Goal: Book appointment/travel/reservation

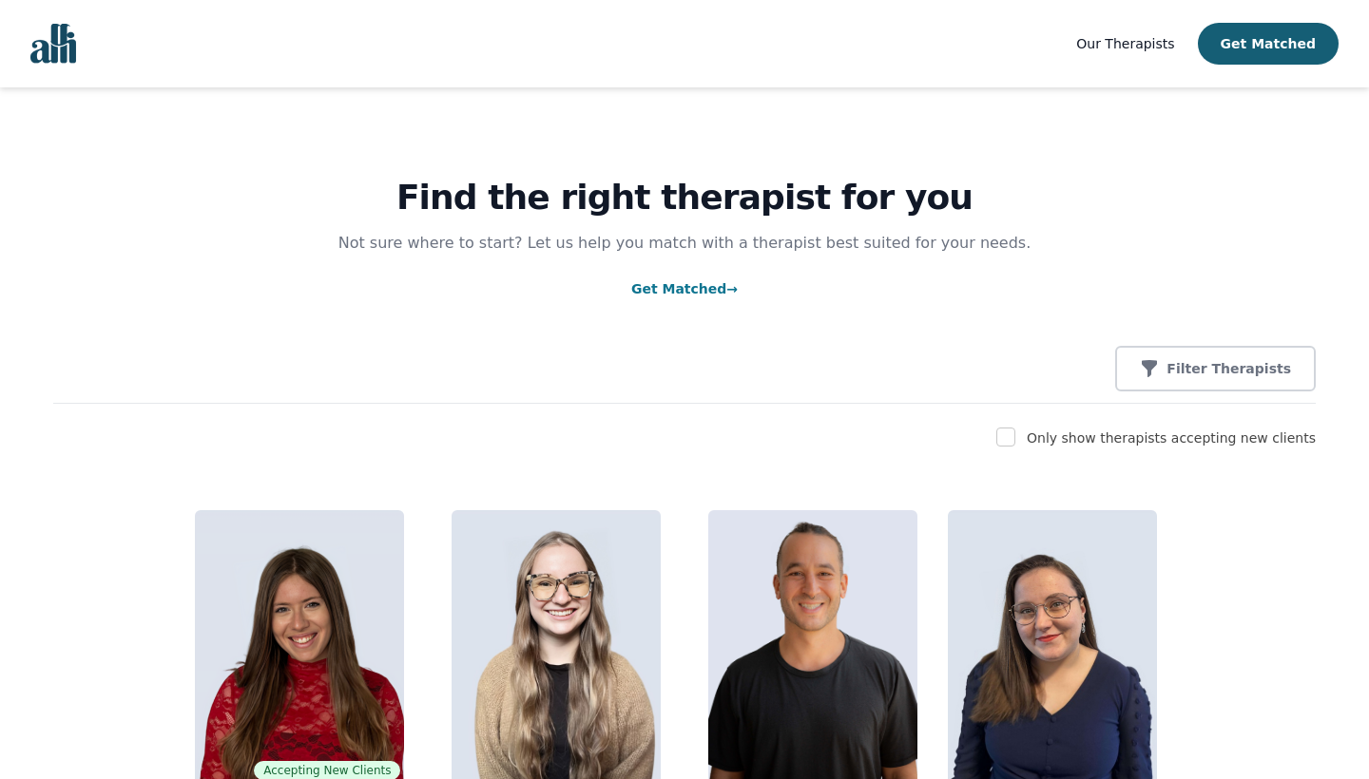
click at [695, 284] on link "Get Matched →" at bounding box center [684, 288] width 106 height 15
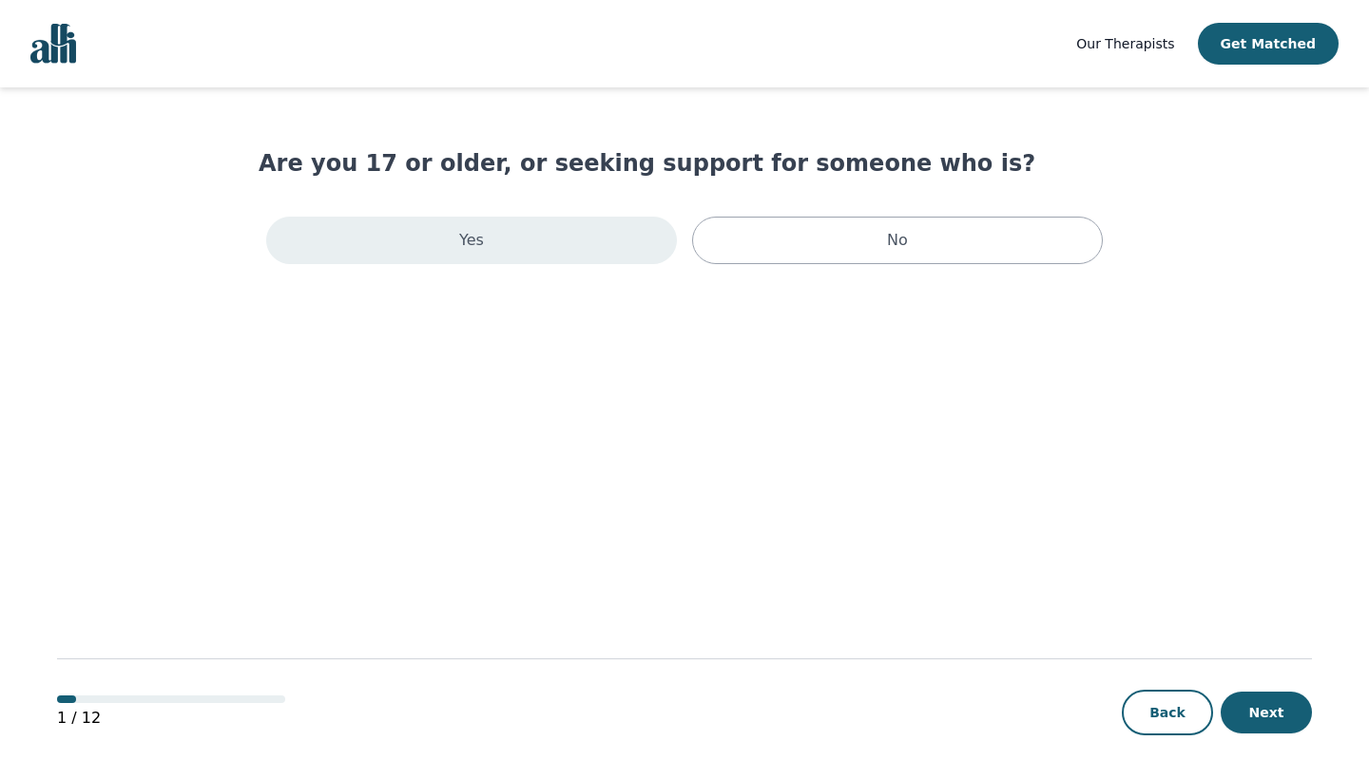
click at [587, 242] on div "Yes" at bounding box center [471, 241] width 411 height 48
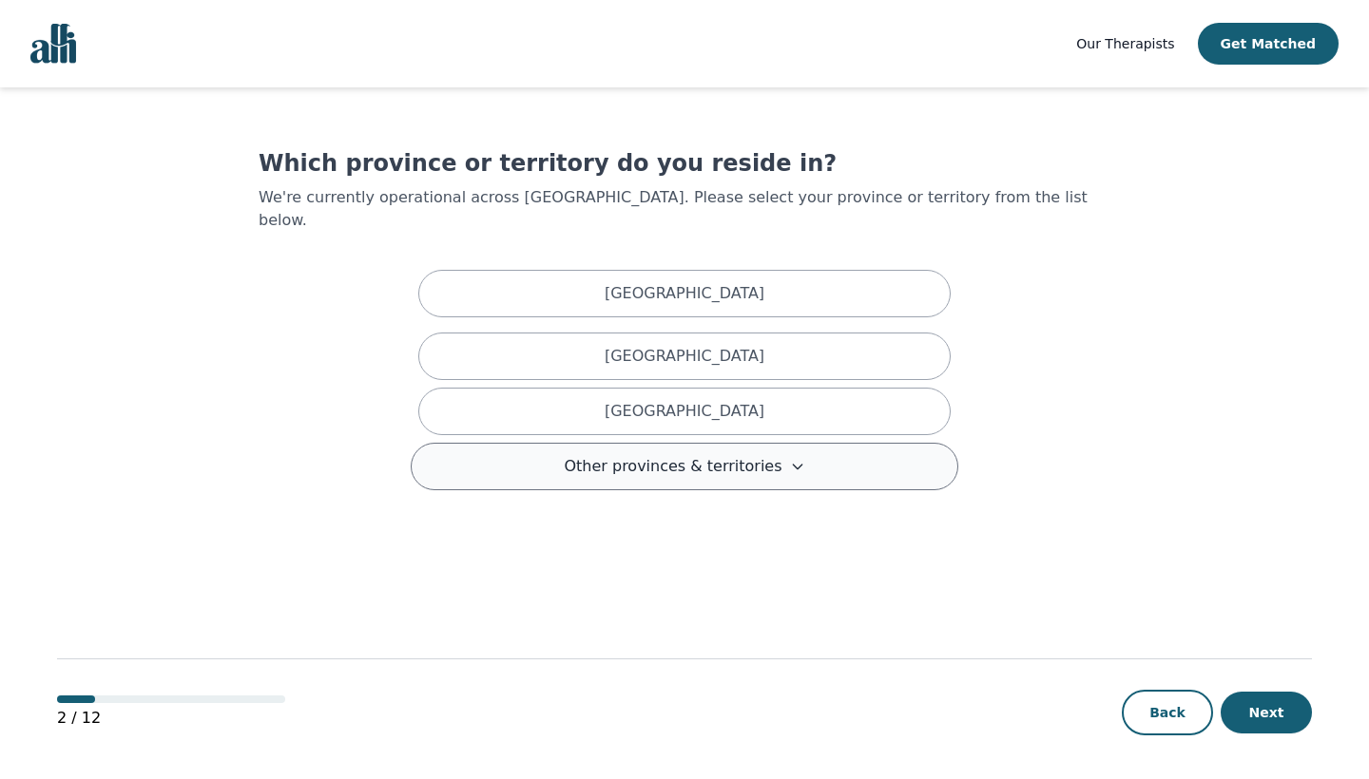
click at [668, 443] on button "Other provinces & territories" at bounding box center [684, 467] width 547 height 48
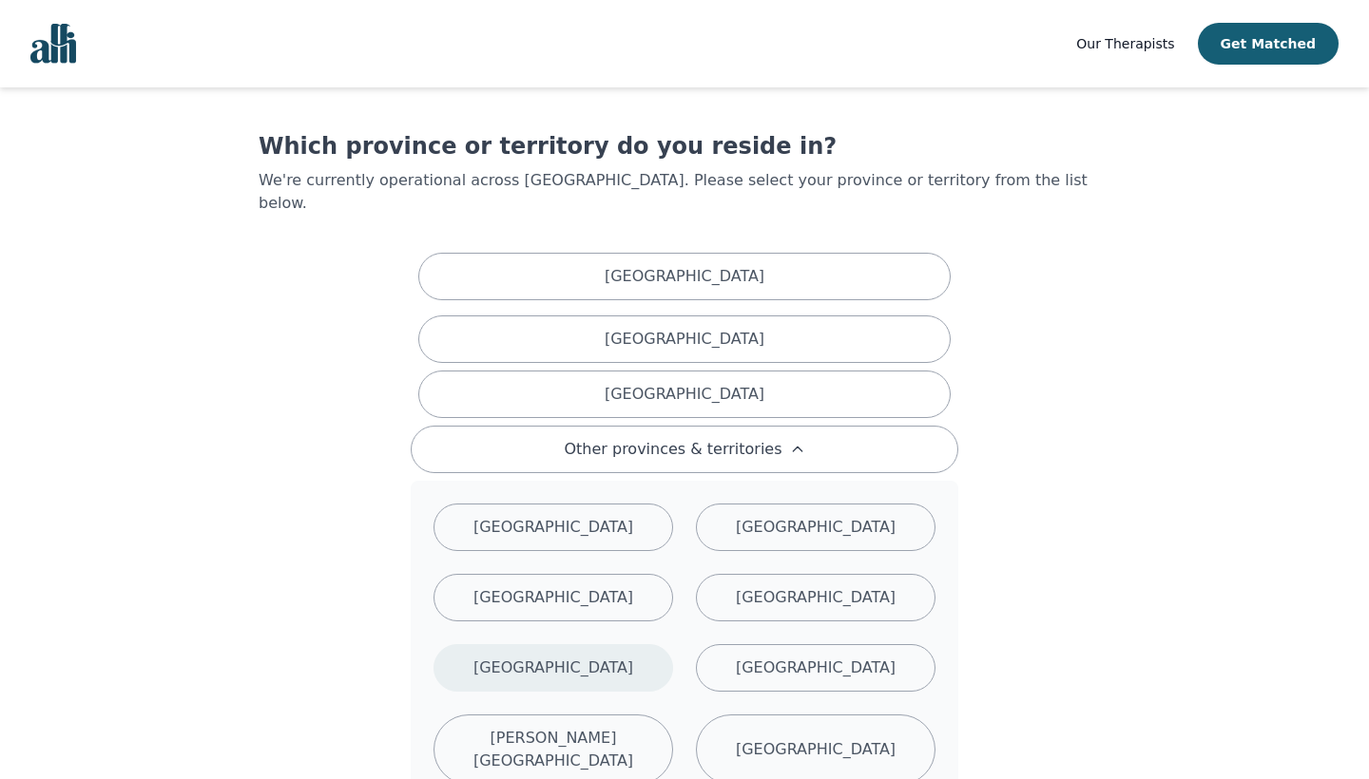
click at [602, 678] on div "[GEOGRAPHIC_DATA]" at bounding box center [553, 668] width 240 height 48
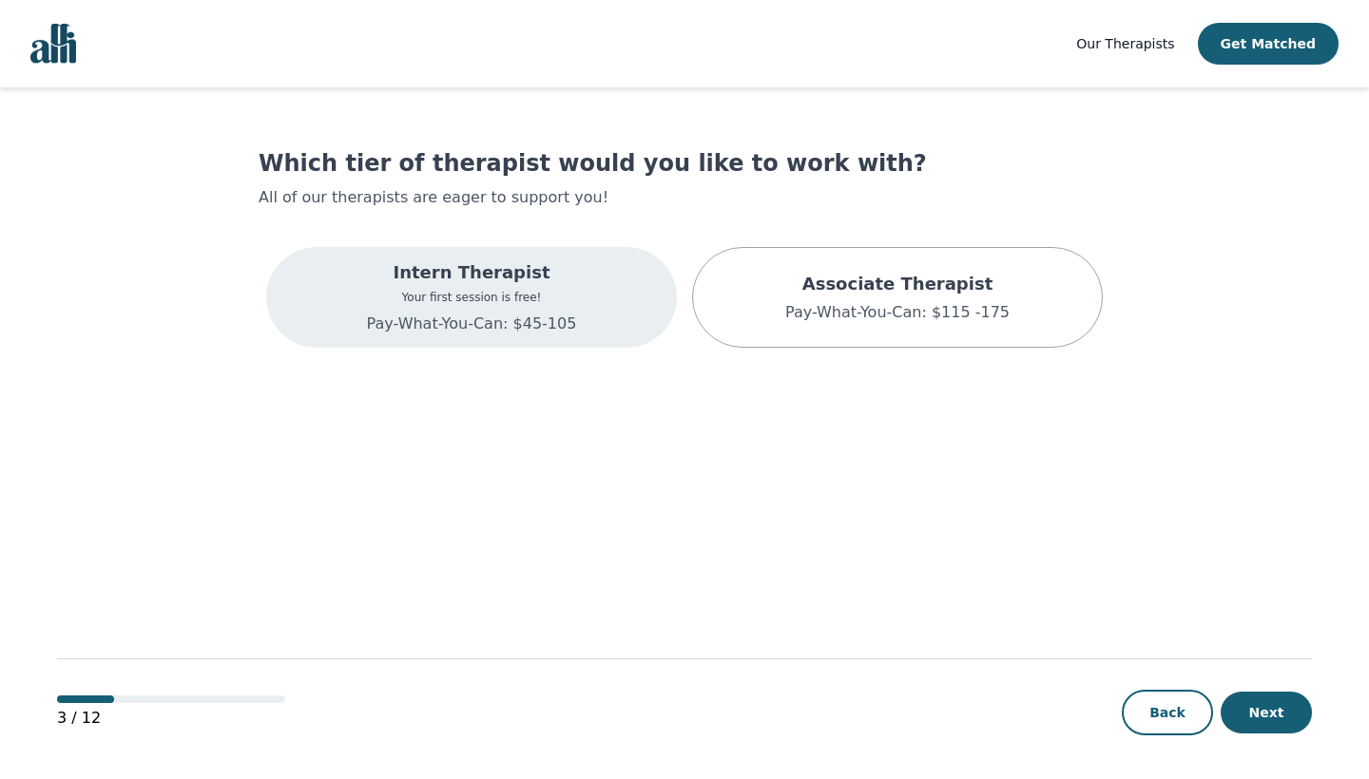
click at [581, 315] on div "Intern Therapist Your first session is free! Pay-What-You-Can: $45-105" at bounding box center [471, 297] width 411 height 101
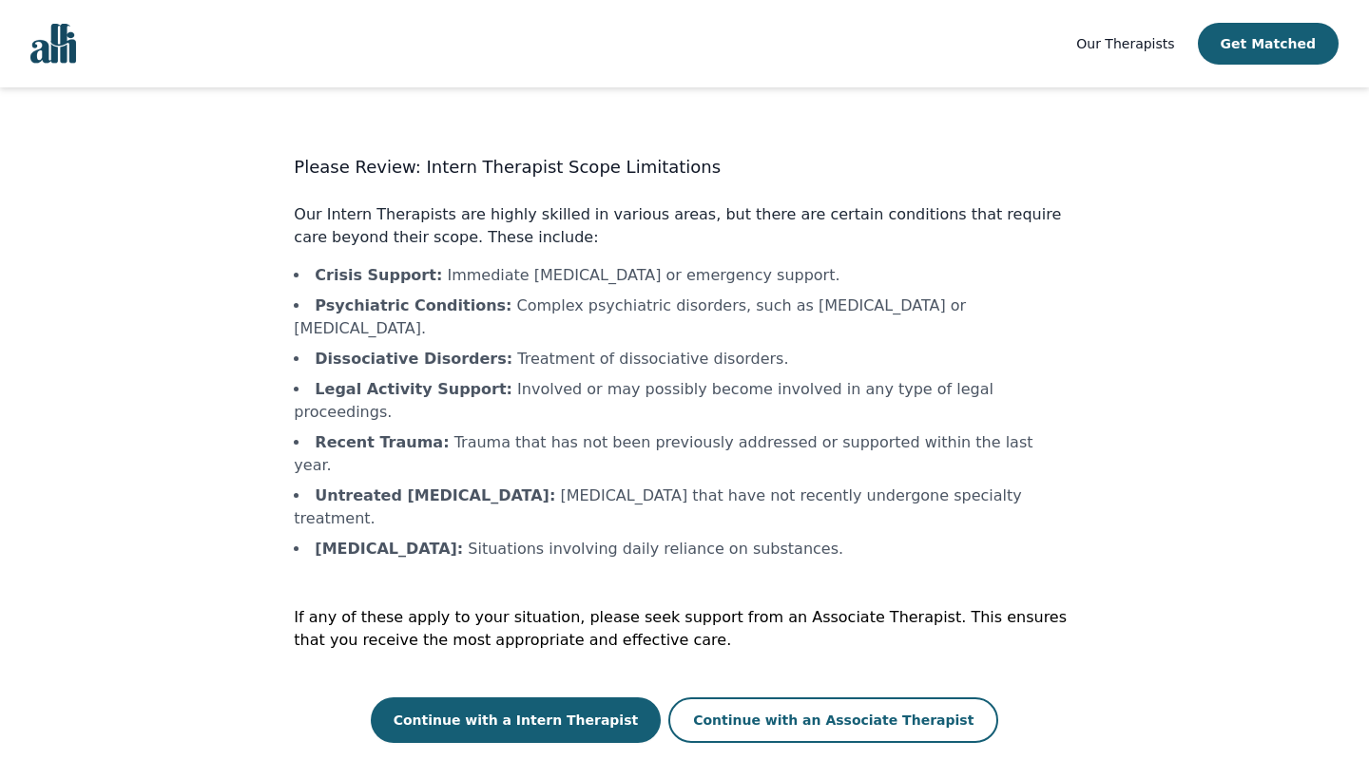
scroll to position [2, 0]
click at [592, 698] on button "Continue with a Intern Therapist" at bounding box center [516, 721] width 291 height 46
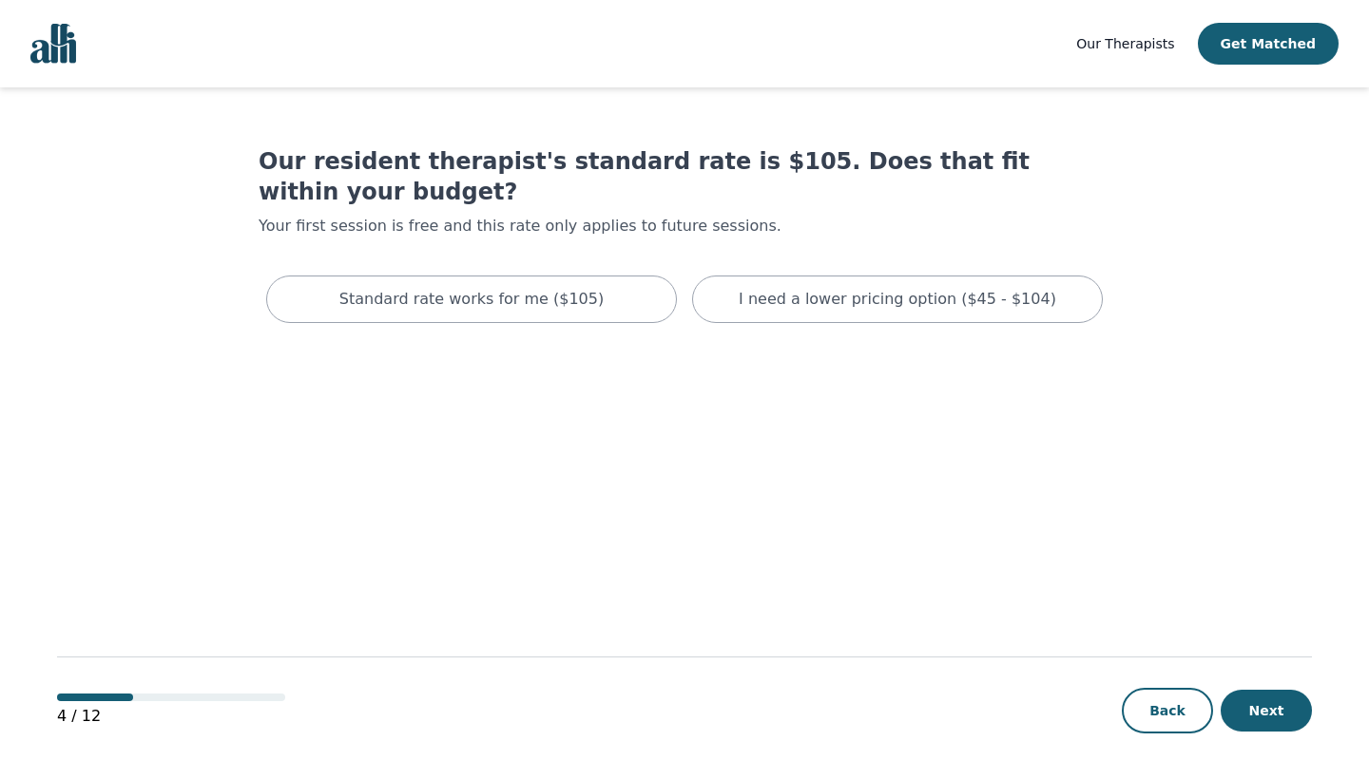
scroll to position [2, 0]
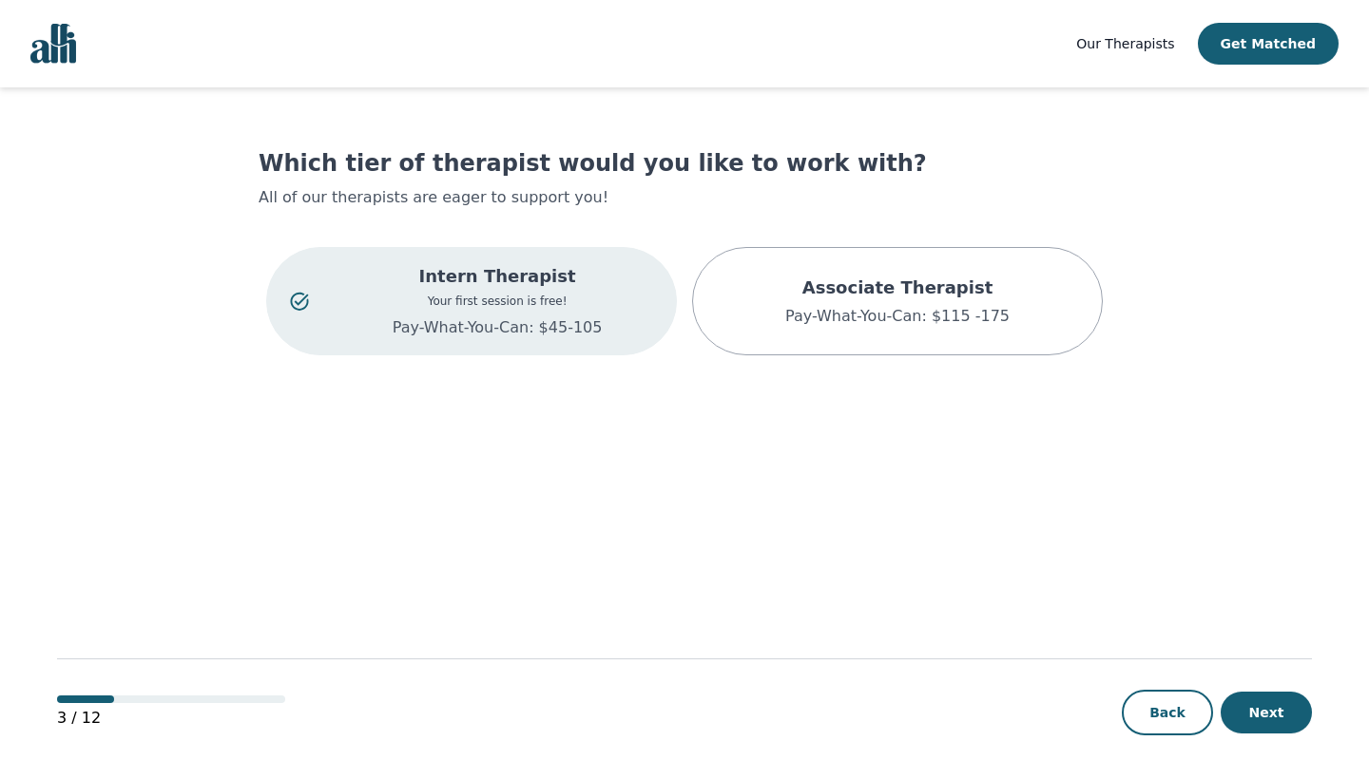
scroll to position [2, 0]
